Goal: Information Seeking & Learning: Learn about a topic

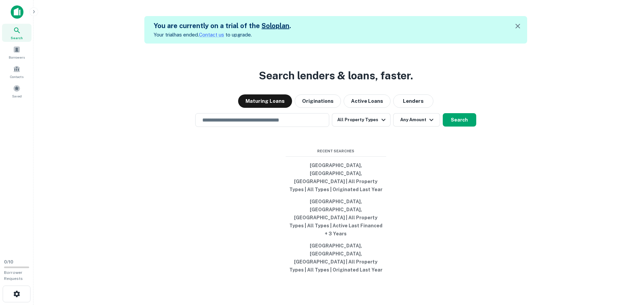
click at [273, 124] on input "text" at bounding box center [262, 120] width 128 height 8
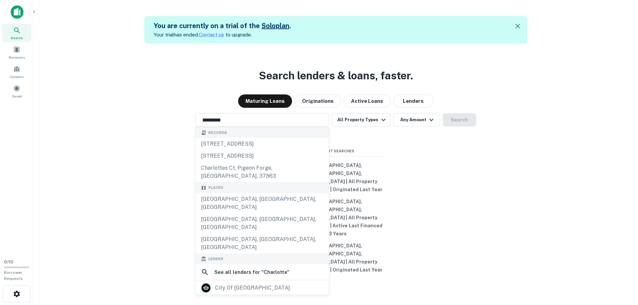
click at [485, 175] on div "Search lenders & loans, faster. Maturing Loans Originations Active Loans Lender…" at bounding box center [336, 196] width 594 height 305
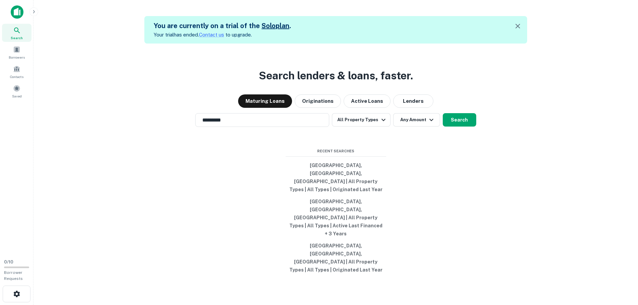
click at [460, 127] on button "Search" at bounding box center [459, 119] width 33 height 13
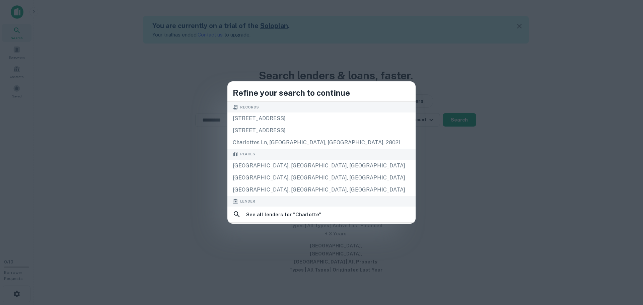
click at [292, 164] on div "[GEOGRAPHIC_DATA], [GEOGRAPHIC_DATA], [GEOGRAPHIC_DATA]" at bounding box center [321, 166] width 188 height 12
type input "**********"
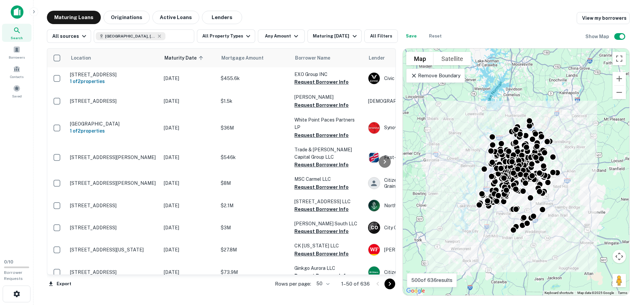
click at [277, 38] on button "Any Amount" at bounding box center [281, 35] width 47 height 13
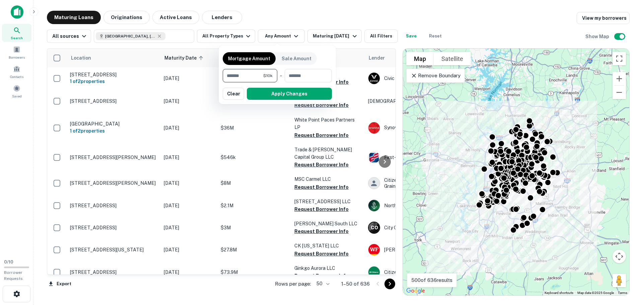
type input "*******"
click at [311, 94] on button "Apply Changes" at bounding box center [289, 94] width 85 height 12
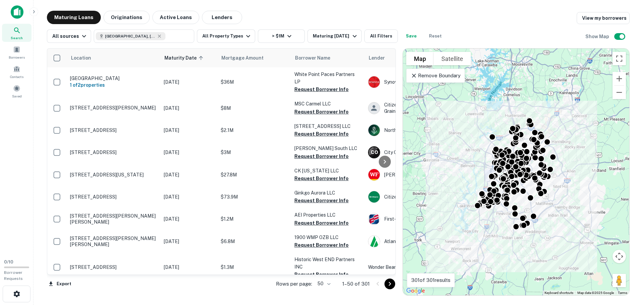
click at [416, 75] on icon at bounding box center [414, 75] width 7 height 7
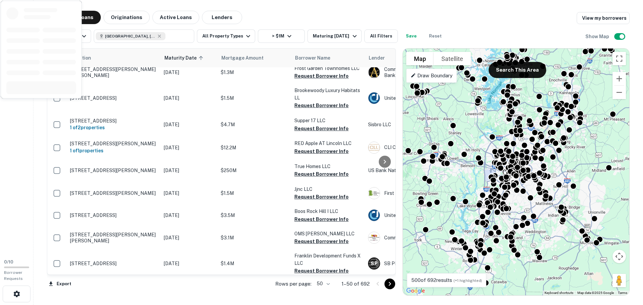
scroll to position [804, 0]
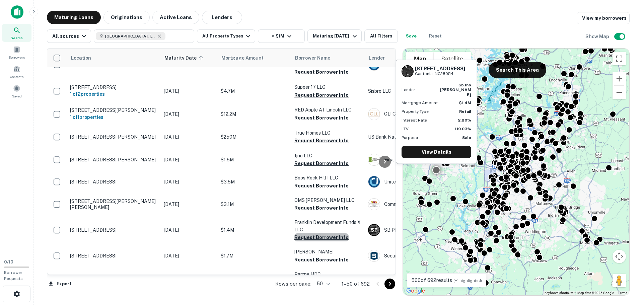
click at [340, 233] on button "Request Borrower Info" at bounding box center [321, 237] width 54 height 8
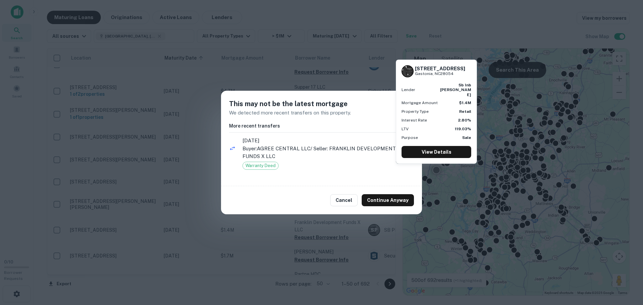
click at [348, 198] on button "Cancel" at bounding box center [343, 200] width 27 height 12
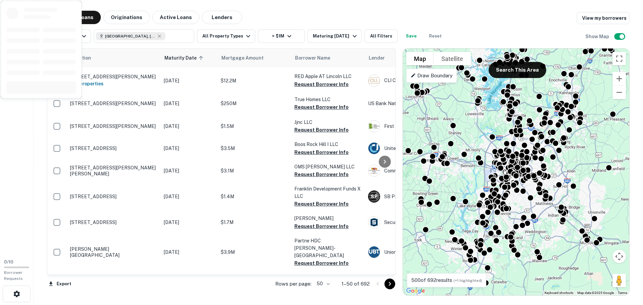
scroll to position [871, 0]
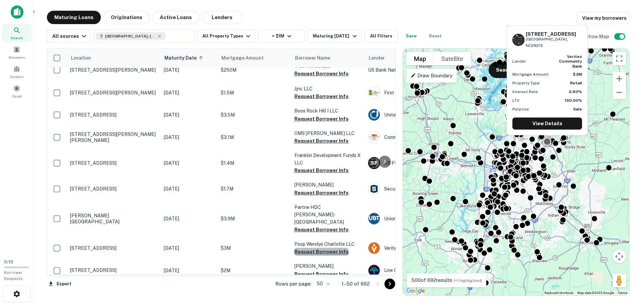
click at [323, 248] on button "Request Borrower Info" at bounding box center [321, 252] width 54 height 8
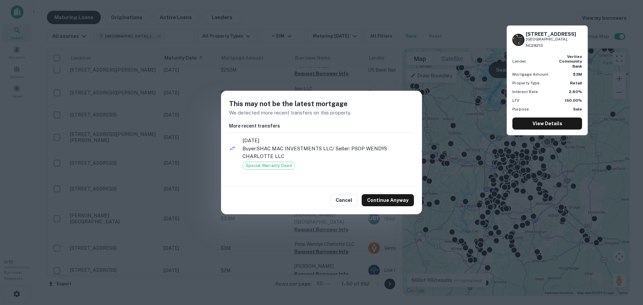
click at [351, 199] on button "Cancel" at bounding box center [343, 200] width 27 height 12
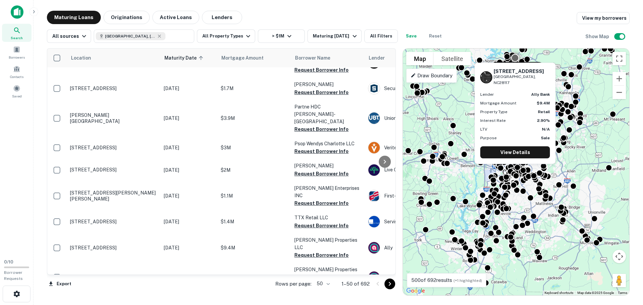
scroll to position [973, 0]
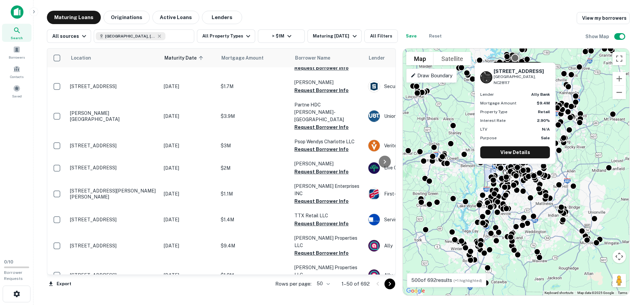
click at [318, 249] on button "Request Borrower Info" at bounding box center [321, 253] width 54 height 8
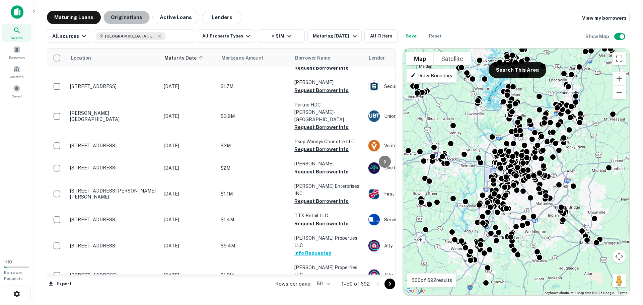
click at [128, 19] on button "Originations" at bounding box center [126, 17] width 46 height 13
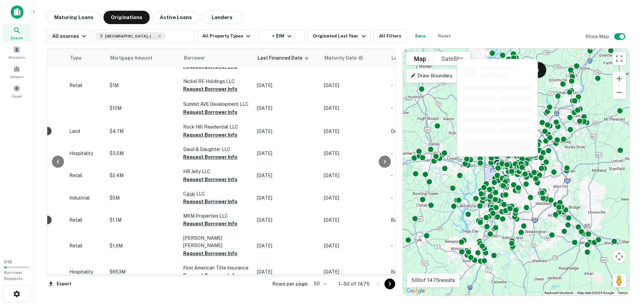
scroll to position [0, 268]
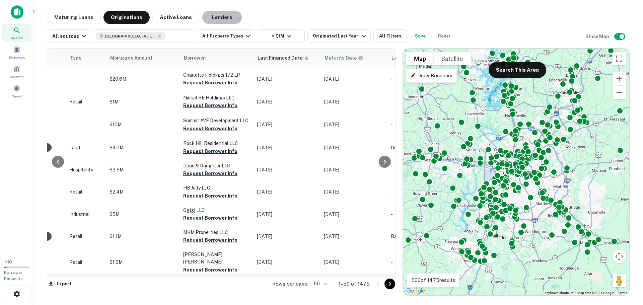
click at [220, 17] on button "Lenders" at bounding box center [222, 17] width 40 height 13
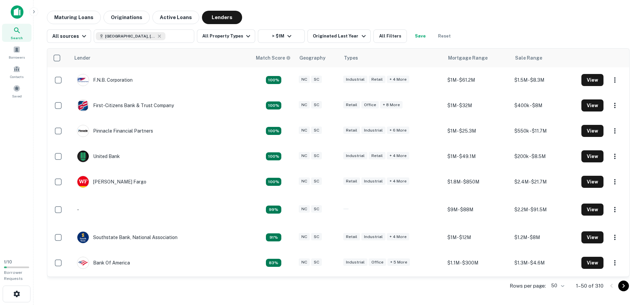
click at [168, 14] on button "Active Loans" at bounding box center [175, 17] width 47 height 13
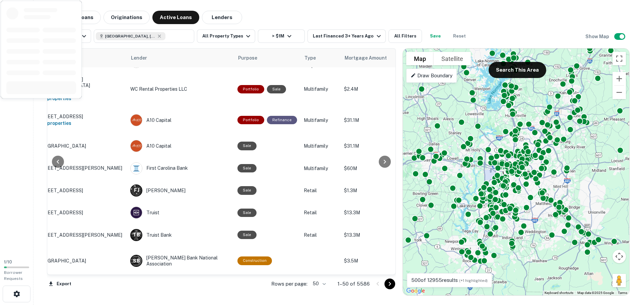
scroll to position [435, 33]
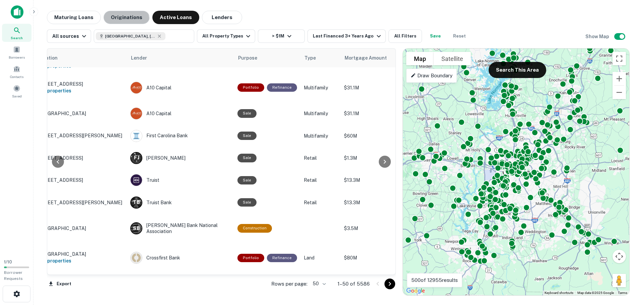
click at [119, 21] on button "Originations" at bounding box center [126, 17] width 46 height 13
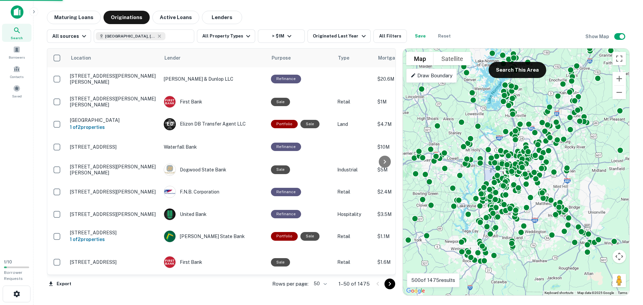
scroll to position [435, 0]
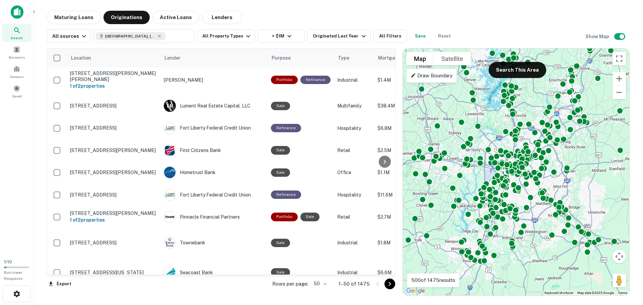
click at [77, 19] on button "Maturing Loans" at bounding box center [74, 17] width 54 height 13
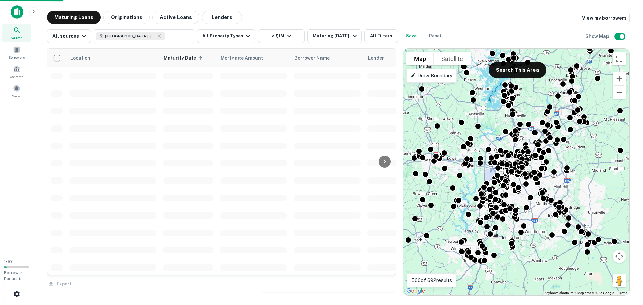
click at [224, 37] on button "All Property Types" at bounding box center [226, 35] width 58 height 13
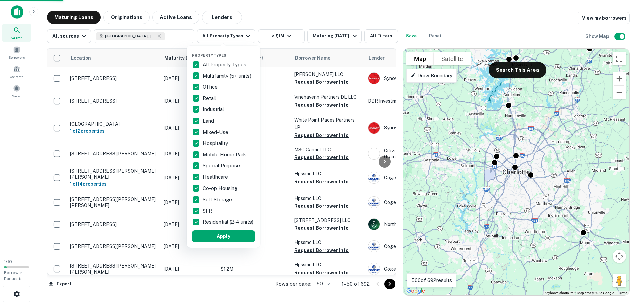
scroll to position [435, 0]
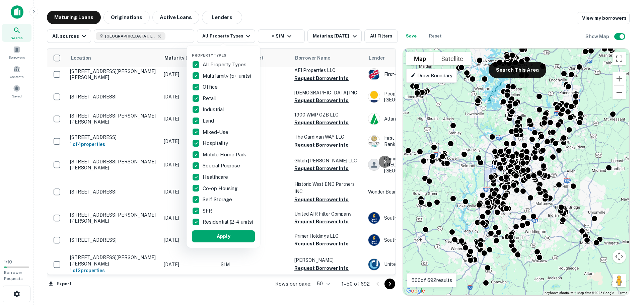
click at [204, 211] on p "SFR" at bounding box center [208, 211] width 11 height 8
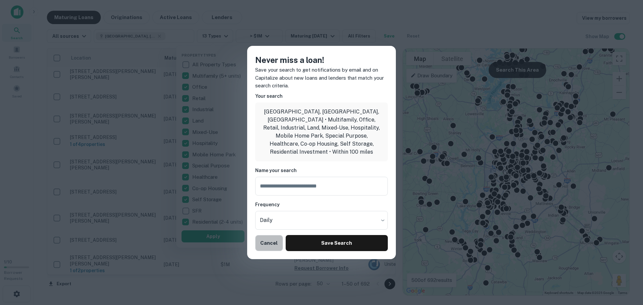
click at [271, 240] on button "Cancel" at bounding box center [269, 243] width 28 height 16
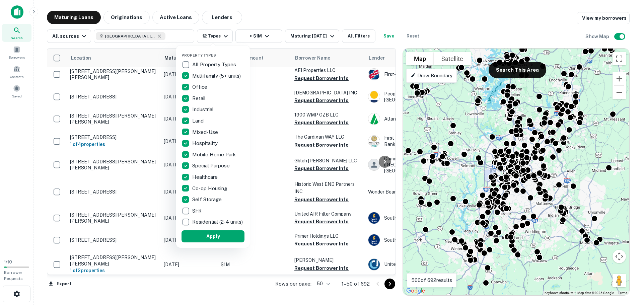
click at [239, 242] on button "Apply" at bounding box center [213, 236] width 63 height 12
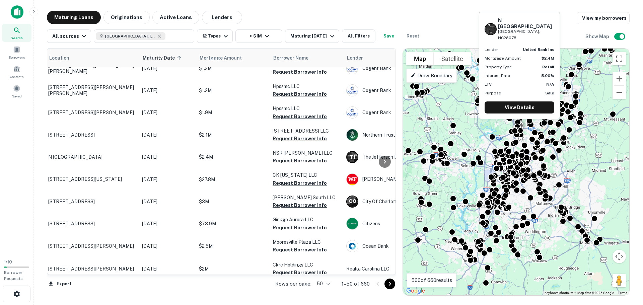
scroll to position [134, 0]
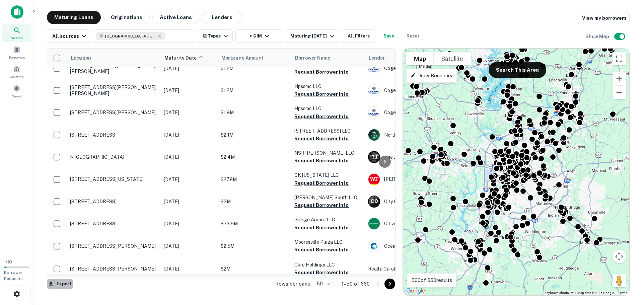
click at [64, 284] on button "Export" at bounding box center [60, 284] width 26 height 10
click at [70, 289] on li "Export as Excel (.xlsx)" at bounding box center [85, 291] width 76 height 12
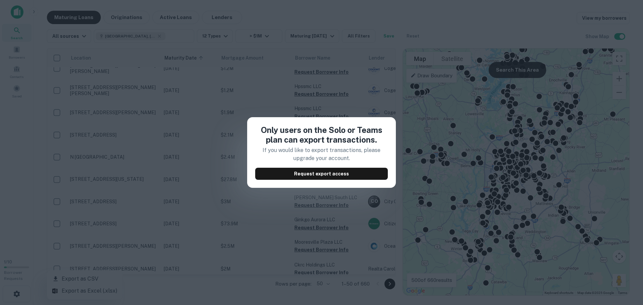
click at [311, 98] on div "Only users on the Solo or Teams plan can export transactions. If you would like…" at bounding box center [321, 152] width 643 height 305
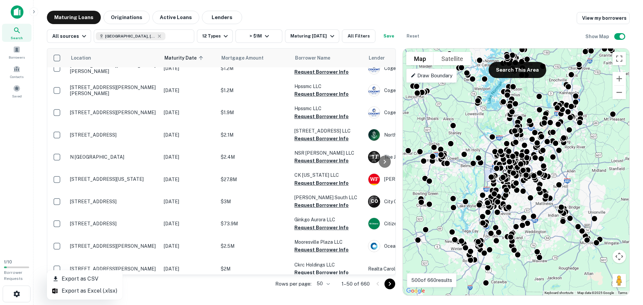
drag, startPoint x: 175, startPoint y: 273, endPoint x: 217, endPoint y: 273, distance: 42.2
click at [217, 273] on div at bounding box center [321, 152] width 643 height 305
click at [348, 36] on button "All Filters" at bounding box center [358, 35] width 33 height 13
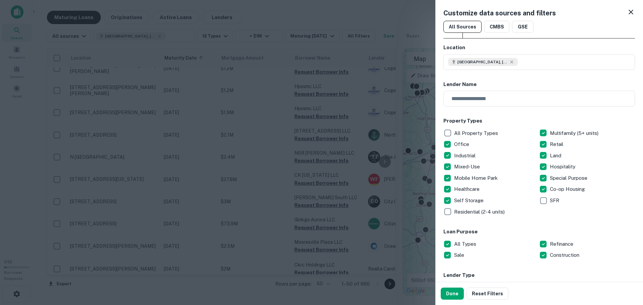
click at [629, 13] on icon at bounding box center [631, 12] width 5 height 5
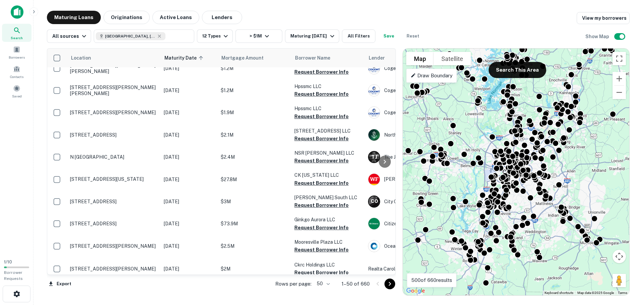
click at [257, 37] on button "> $1M" at bounding box center [258, 35] width 47 height 13
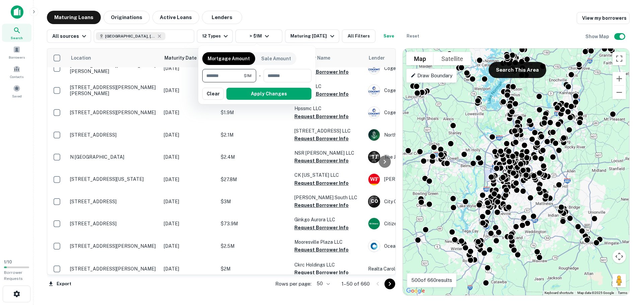
click at [206, 78] on input "*******" at bounding box center [223, 75] width 42 height 13
type input "*******"
click at [255, 94] on button "Apply Changes" at bounding box center [268, 94] width 85 height 12
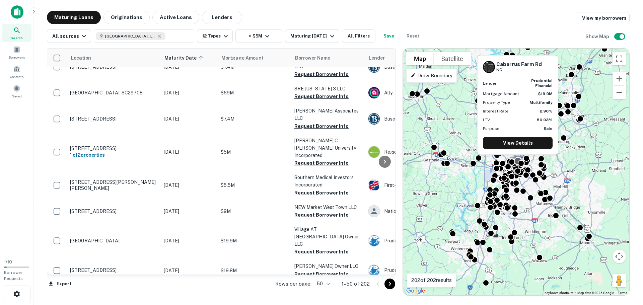
scroll to position [402, 0]
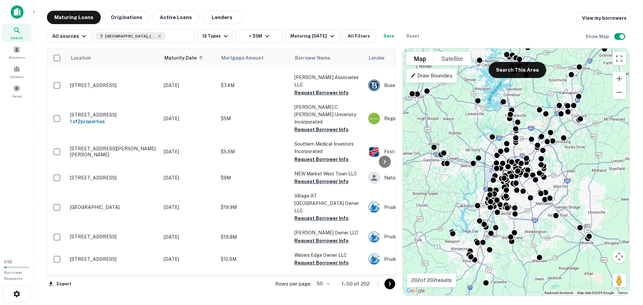
click at [218, 37] on button "12 Types" at bounding box center [215, 35] width 36 height 13
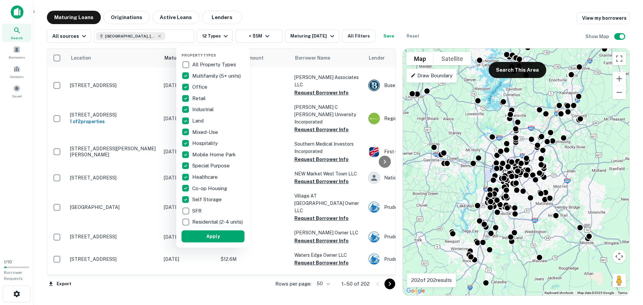
click at [207, 76] on p "Multifamily (5+ units)" at bounding box center [217, 76] width 50 height 8
click at [222, 240] on button "Apply" at bounding box center [212, 236] width 63 height 12
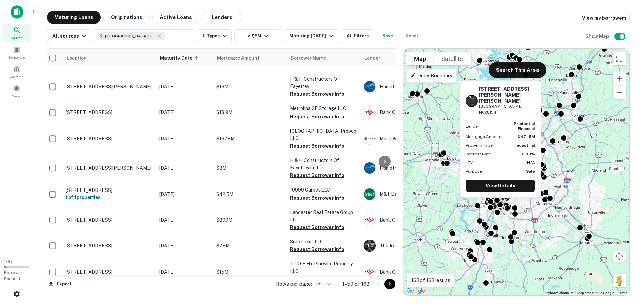
scroll to position [837, 0]
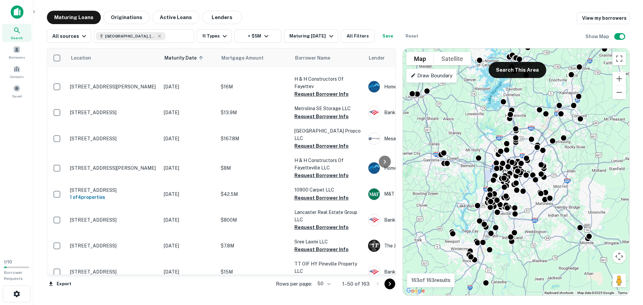
click at [356, 36] on button "All Filters" at bounding box center [357, 35] width 33 height 13
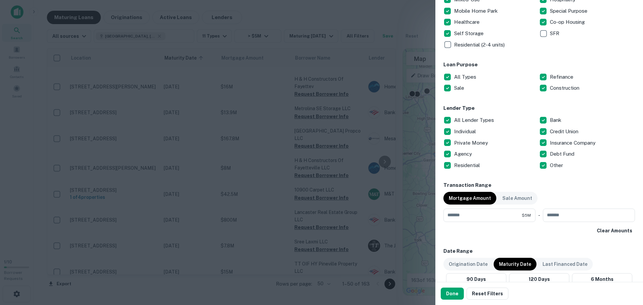
scroll to position [167, 0]
click at [459, 77] on p "All Types" at bounding box center [465, 77] width 23 height 8
click at [462, 87] on p "Sale" at bounding box center [459, 88] width 11 height 8
click at [459, 88] on p "Sale" at bounding box center [459, 88] width 11 height 8
click at [448, 294] on button "Done" at bounding box center [452, 294] width 23 height 12
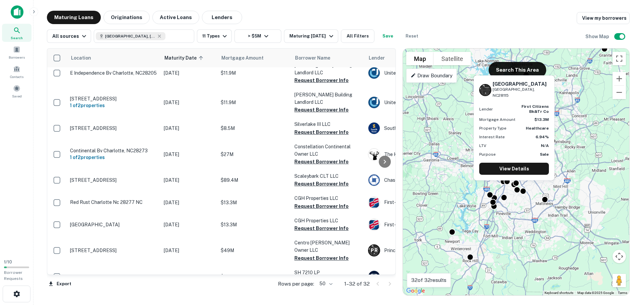
scroll to position [498, 0]
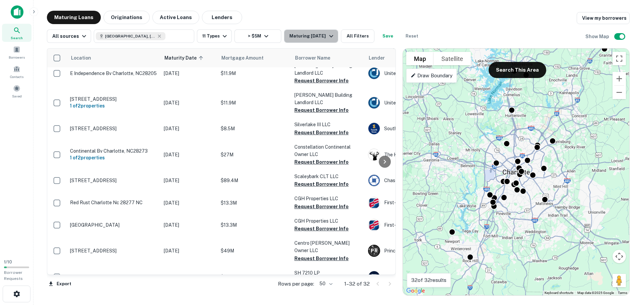
click at [321, 37] on div "Maturing [DATE]" at bounding box center [312, 36] width 46 height 8
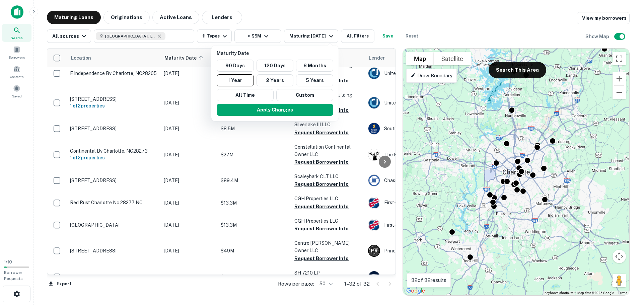
click at [293, 93] on button "Custom" at bounding box center [304, 95] width 57 height 12
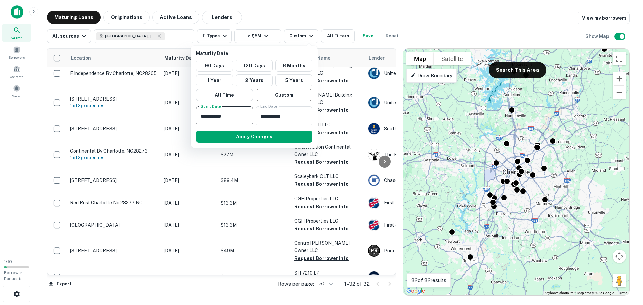
click at [229, 118] on input "**********" at bounding box center [222, 116] width 52 height 19
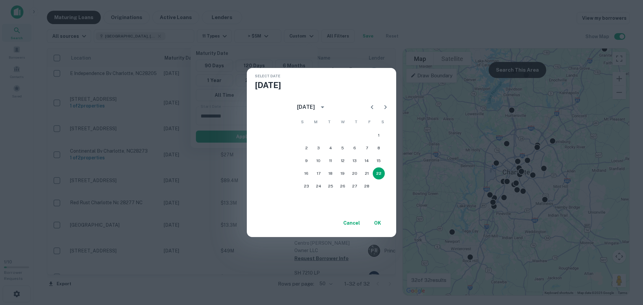
click at [327, 108] on icon "calendar view is open, switch to year view" at bounding box center [323, 107] width 8 height 8
click at [376, 164] on button "2025" at bounding box center [377, 162] width 24 height 12
click at [390, 107] on icon "Next month" at bounding box center [385, 107] width 8 height 8
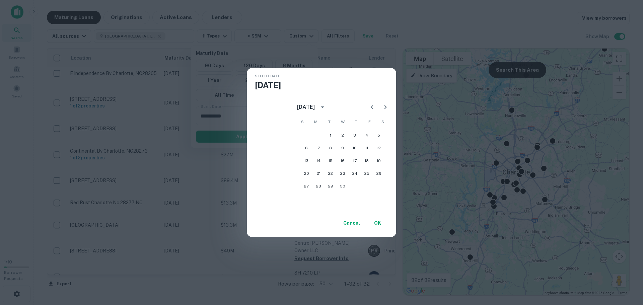
click at [390, 107] on icon "Next month" at bounding box center [385, 107] width 8 height 8
click at [390, 108] on icon "Next month" at bounding box center [385, 107] width 8 height 8
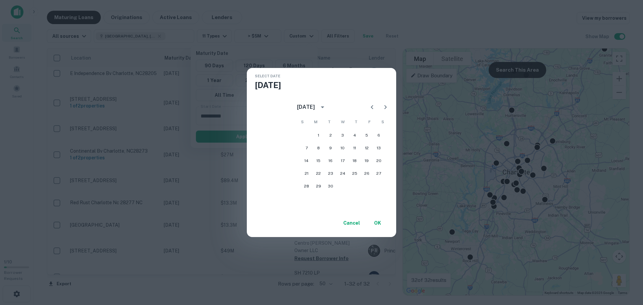
click at [390, 108] on icon "Next month" at bounding box center [385, 107] width 8 height 8
click at [349, 137] on button "1" at bounding box center [343, 135] width 12 height 12
type input "**********"
click at [385, 223] on button "OK" at bounding box center [377, 223] width 21 height 12
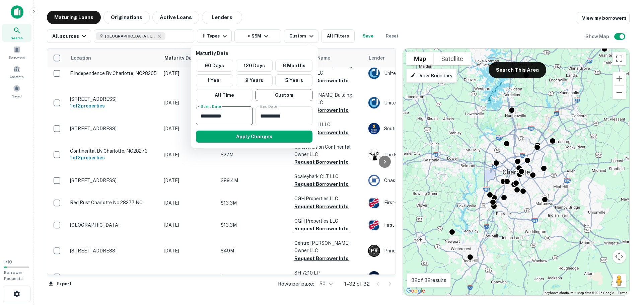
click at [287, 116] on input "**********" at bounding box center [282, 116] width 52 height 19
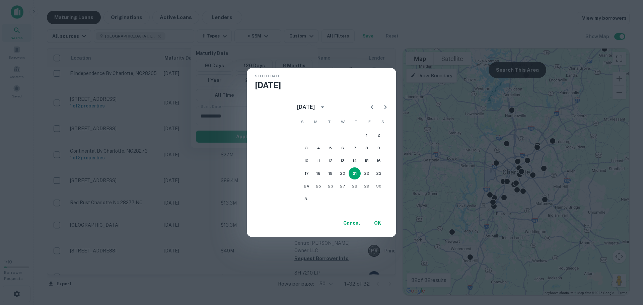
click at [327, 109] on icon "calendar view is open, switch to year view" at bounding box center [323, 107] width 8 height 8
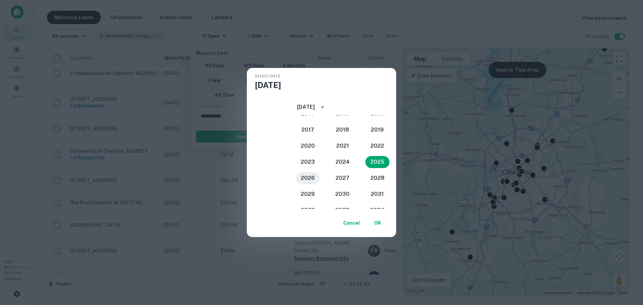
click at [310, 178] on button "2026" at bounding box center [308, 178] width 24 height 12
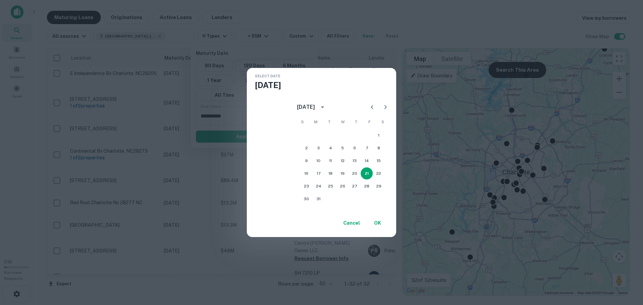
click at [324, 108] on icon "calendar view is open, switch to year view" at bounding box center [322, 108] width 3 height 2
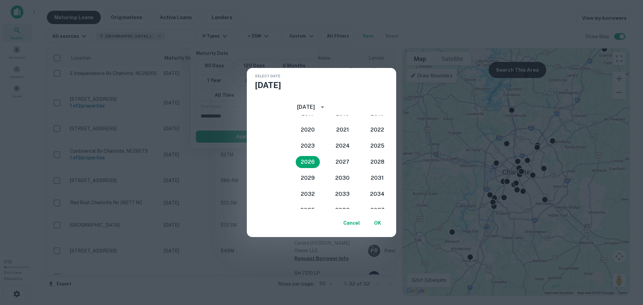
click at [324, 108] on icon "year view is open, switch to calendar view" at bounding box center [322, 108] width 3 height 2
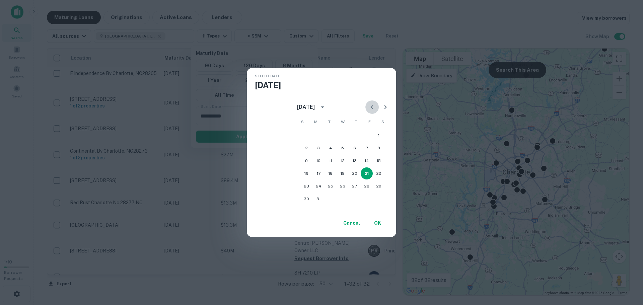
click at [376, 107] on icon "Previous month" at bounding box center [372, 107] width 8 height 8
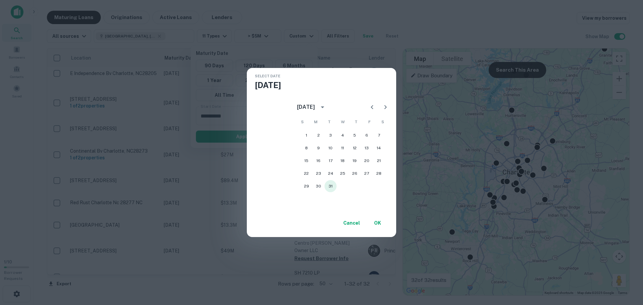
click at [337, 186] on button "31" at bounding box center [331, 186] width 12 height 12
type input "**********"
click at [385, 225] on button "OK" at bounding box center [377, 223] width 21 height 12
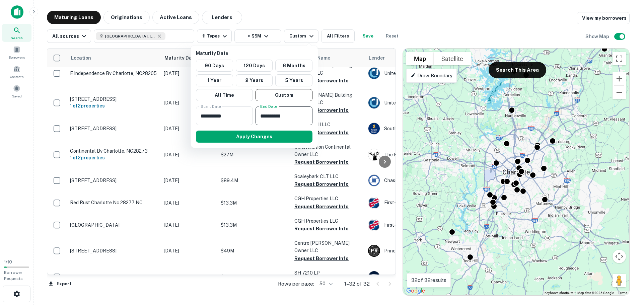
click at [279, 137] on button "Apply Changes" at bounding box center [254, 137] width 117 height 12
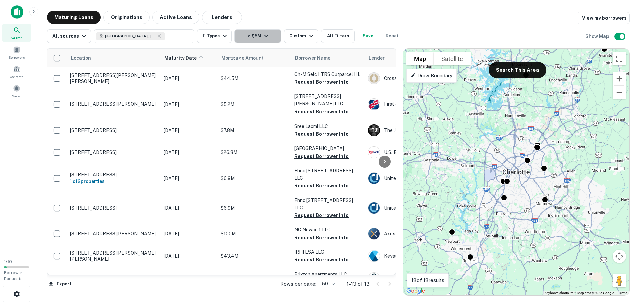
click at [245, 38] on button "> $5M" at bounding box center [257, 35] width 47 height 13
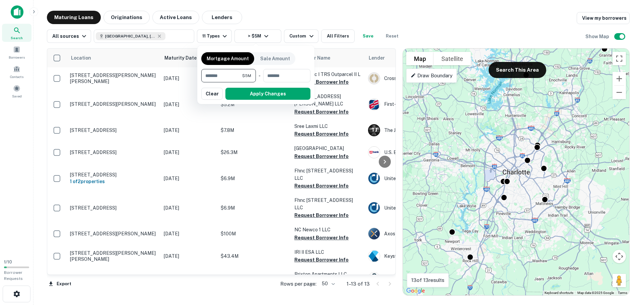
click at [207, 75] on input "*******" at bounding box center [221, 75] width 41 height 13
type input "*******"
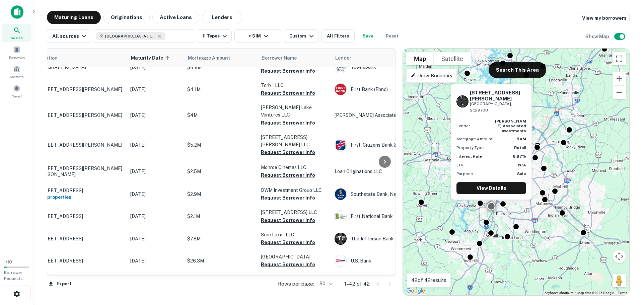
scroll to position [33, 0]
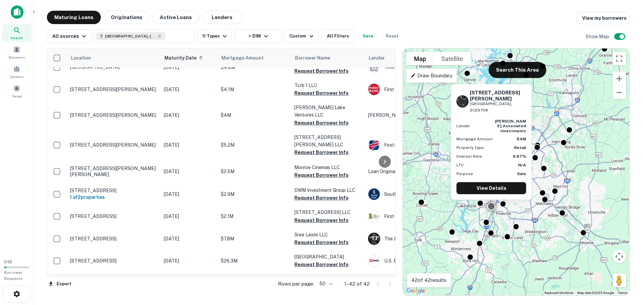
click at [323, 119] on button "Request Borrower Info" at bounding box center [321, 123] width 54 height 8
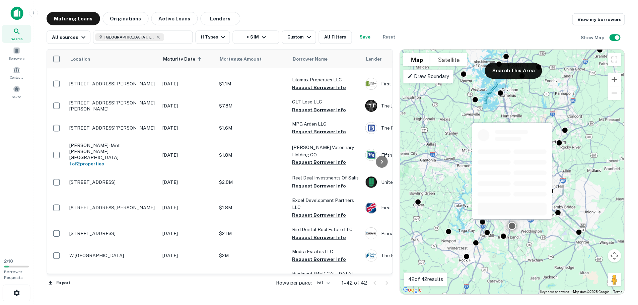
scroll to position [703, 0]
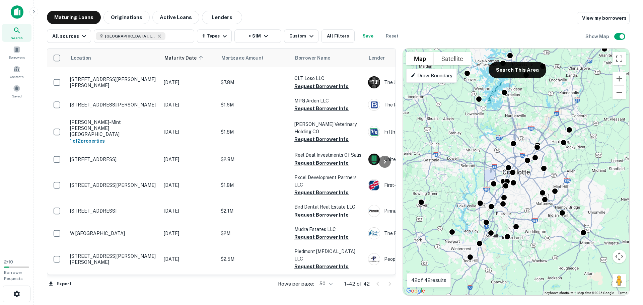
click at [26, 290] on button "button" at bounding box center [17, 294] width 28 height 17
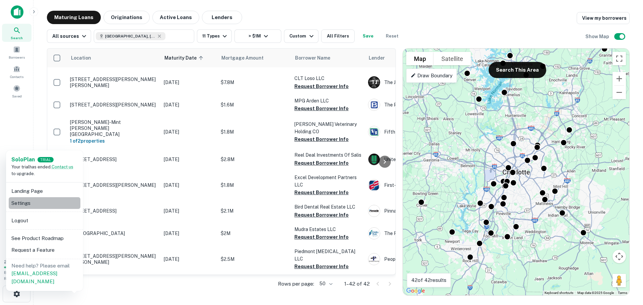
click at [25, 201] on li "Settings" at bounding box center [45, 203] width 72 height 12
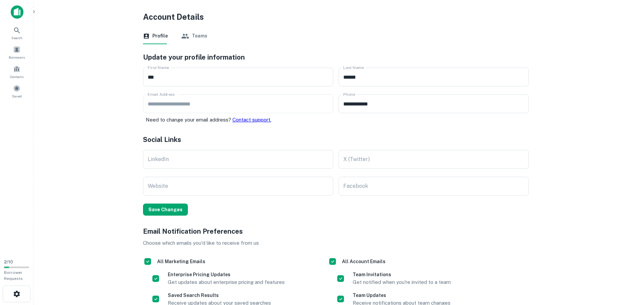
click at [193, 38] on button "Teams" at bounding box center [194, 36] width 26 height 16
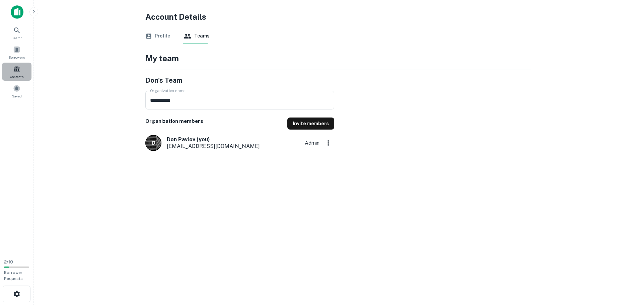
click at [18, 73] on div "Contacts" at bounding box center [16, 72] width 29 height 18
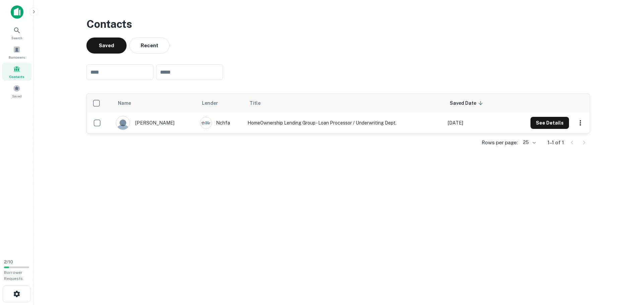
click at [20, 16] on img at bounding box center [17, 11] width 13 height 13
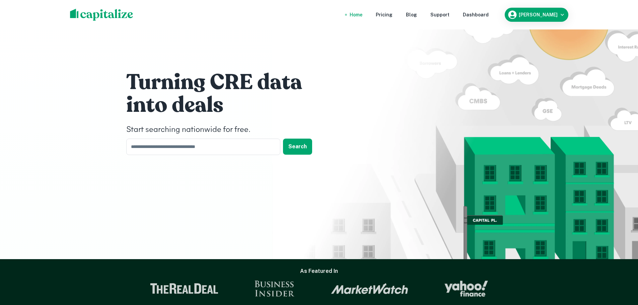
click at [393, 14] on div "Pricing" at bounding box center [384, 14] width 17 height 7
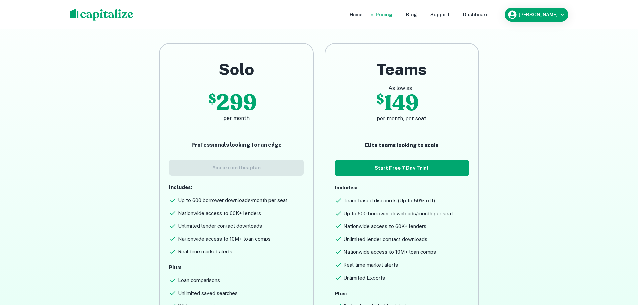
scroll to position [67, 0]
